Goal: Task Accomplishment & Management: Manage account settings

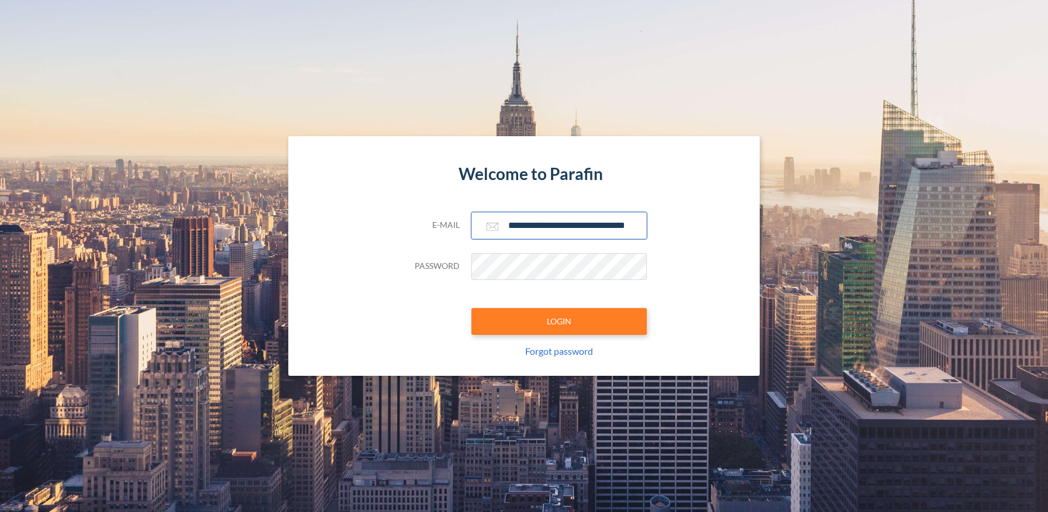
type input "**********"
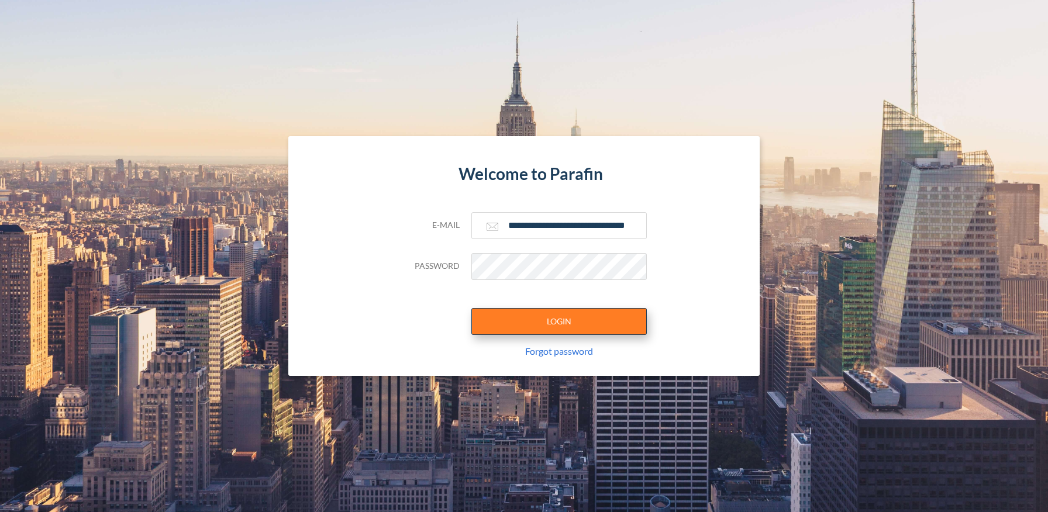
click at [558, 321] on button "LOGIN" at bounding box center [558, 321] width 175 height 27
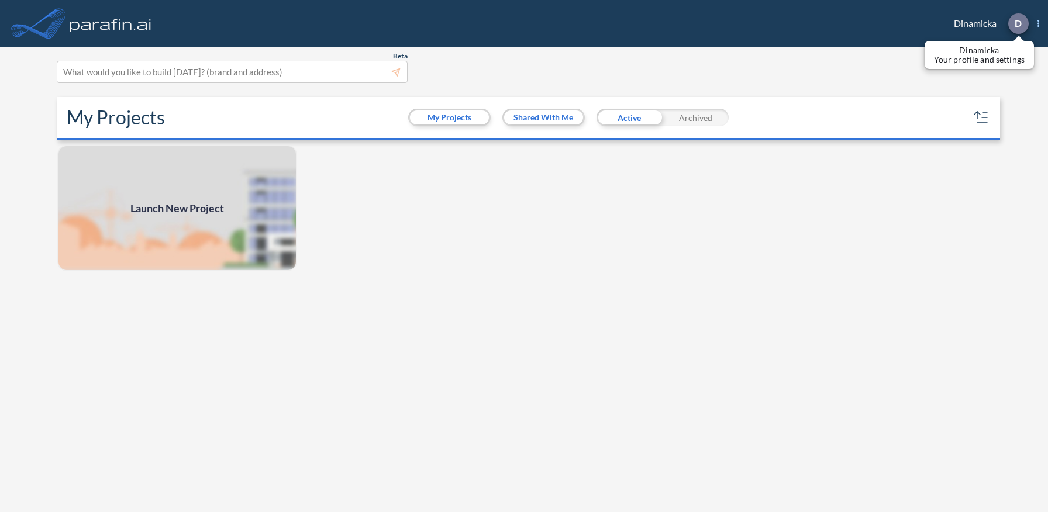
click at [1017, 23] on p "D" at bounding box center [1017, 23] width 7 height 11
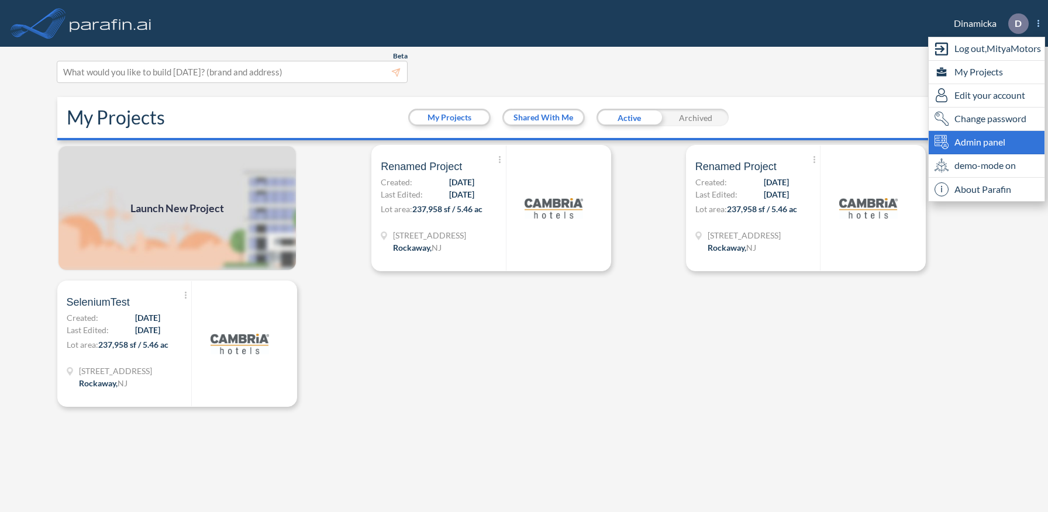
click at [986, 142] on span "Admin panel" at bounding box center [979, 142] width 51 height 14
